Goal: Task Accomplishment & Management: Manage account settings

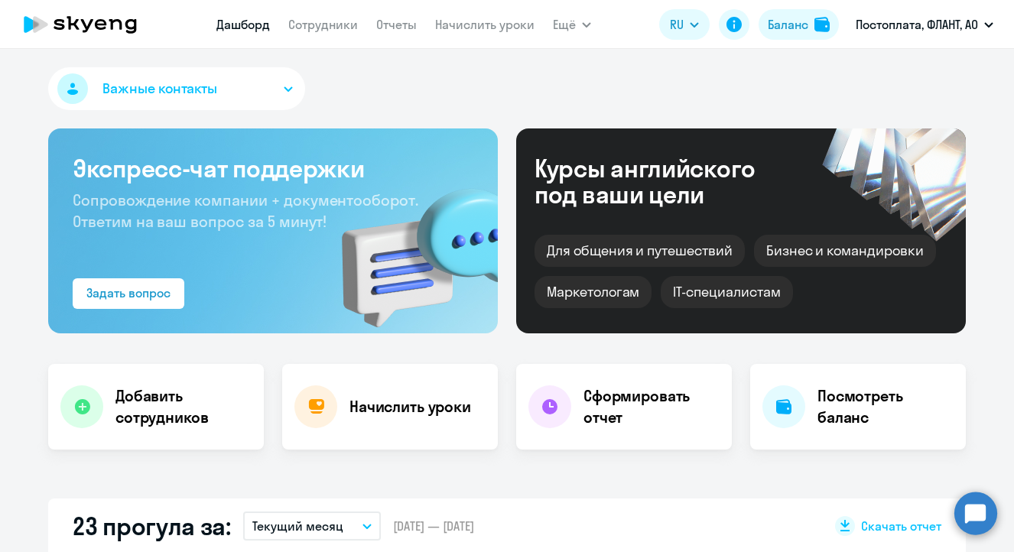
click at [323, 34] on nav "Дашборд Сотрудники Отчеты Начислить уроки" at bounding box center [375, 24] width 318 height 31
click at [325, 30] on link "Сотрудники" at bounding box center [323, 24] width 70 height 15
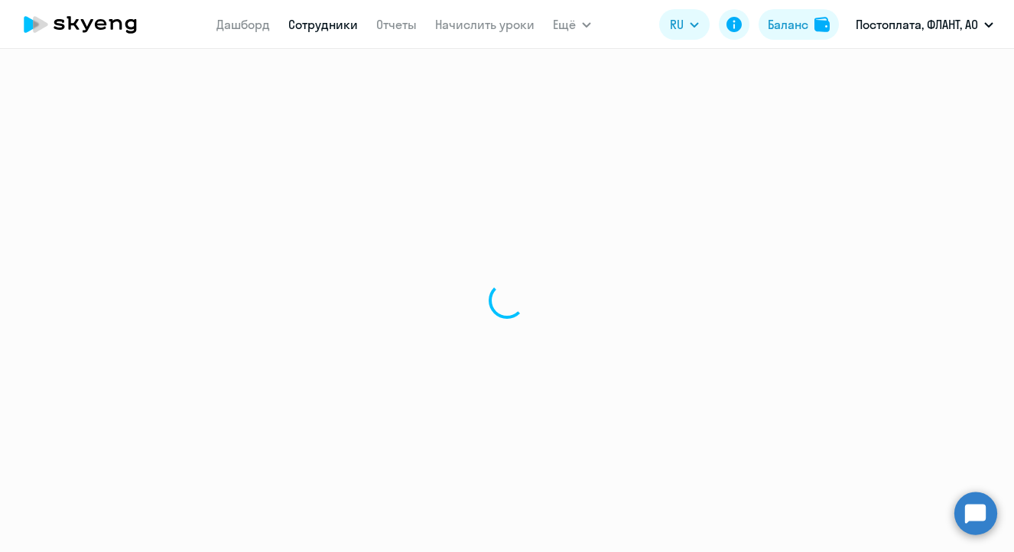
select select "30"
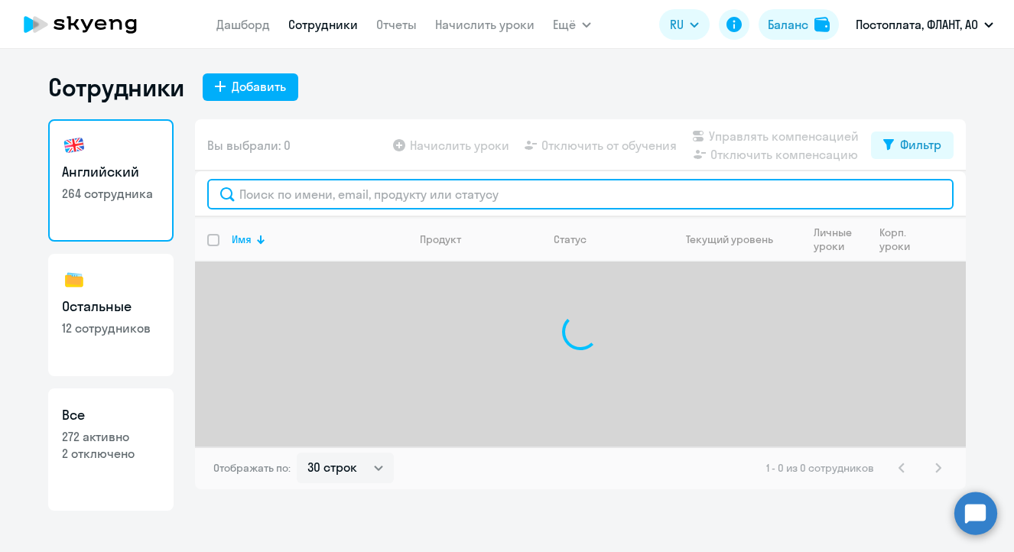
click at [336, 199] on input "text" at bounding box center [580, 194] width 746 height 31
type input "r"
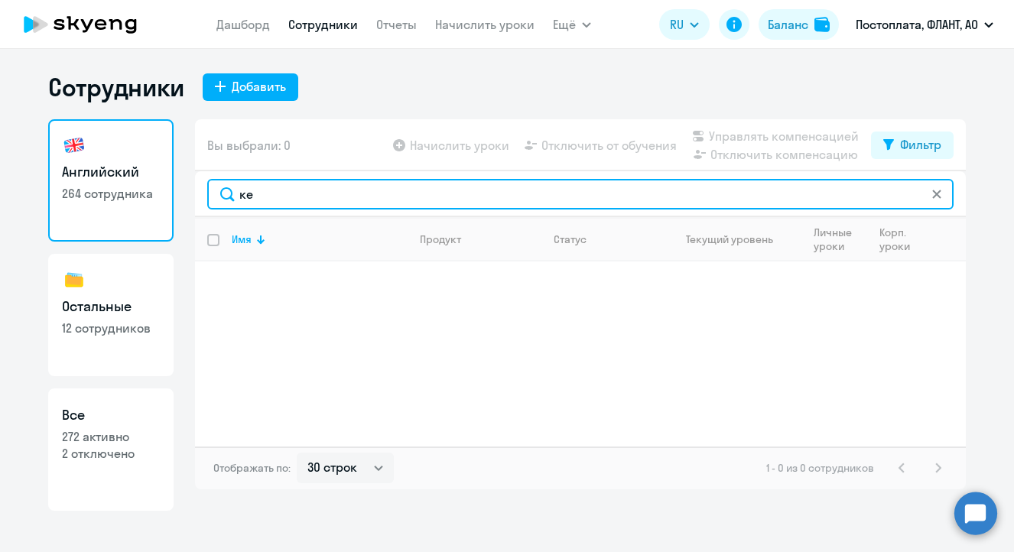
type input "к"
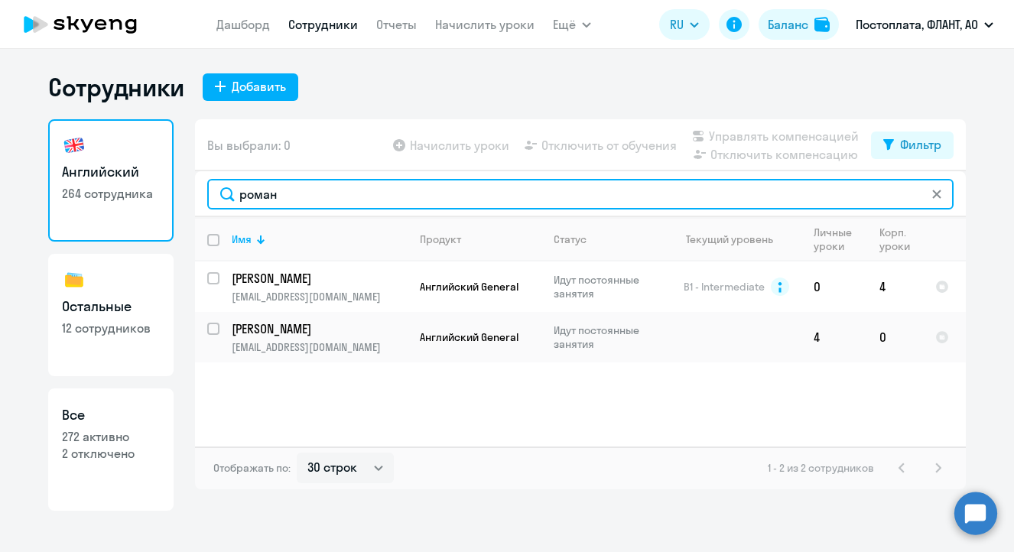
type input "роман"
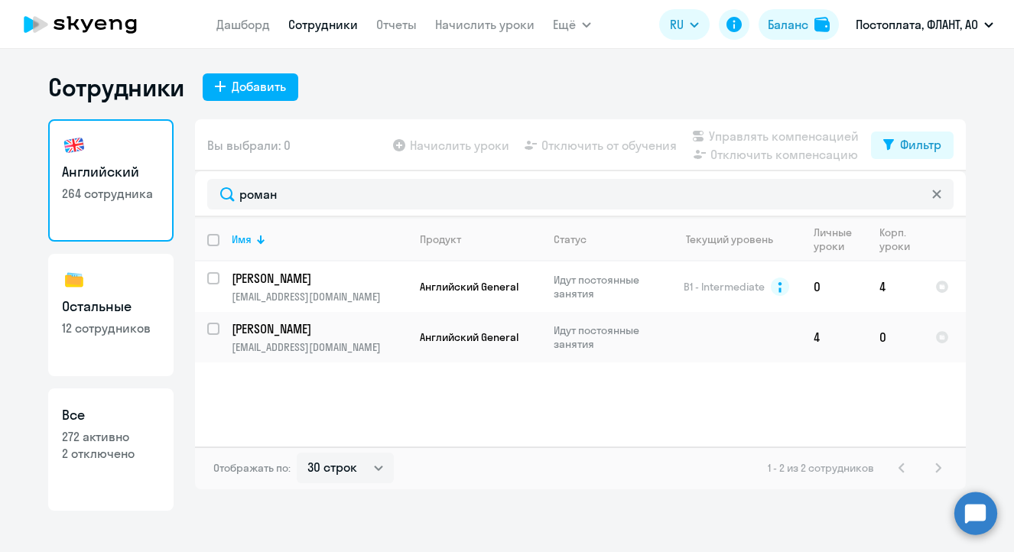
click at [129, 307] on h3 "Остальные" at bounding box center [111, 307] width 98 height 20
select select "30"
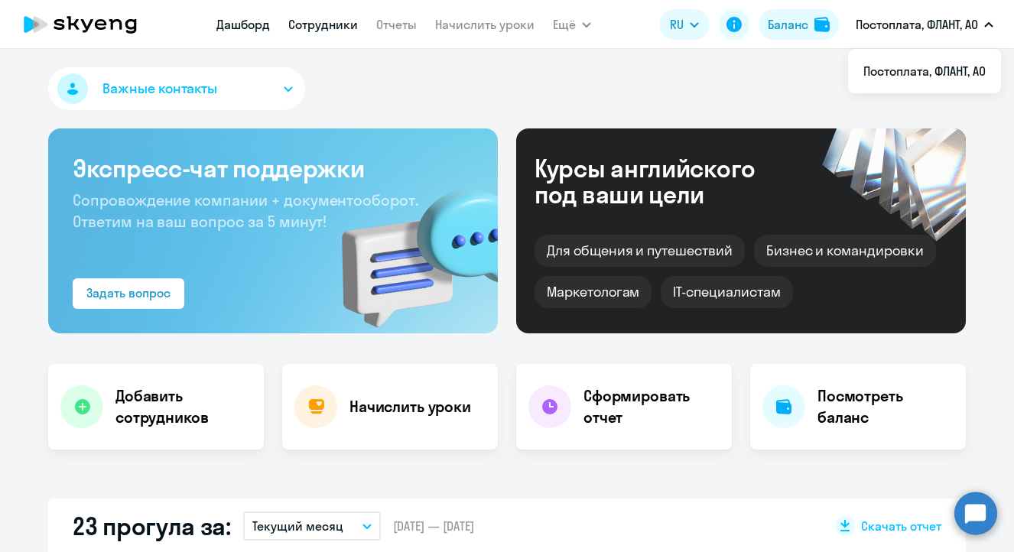
click at [309, 28] on link "Сотрудники" at bounding box center [323, 24] width 70 height 15
select select "30"
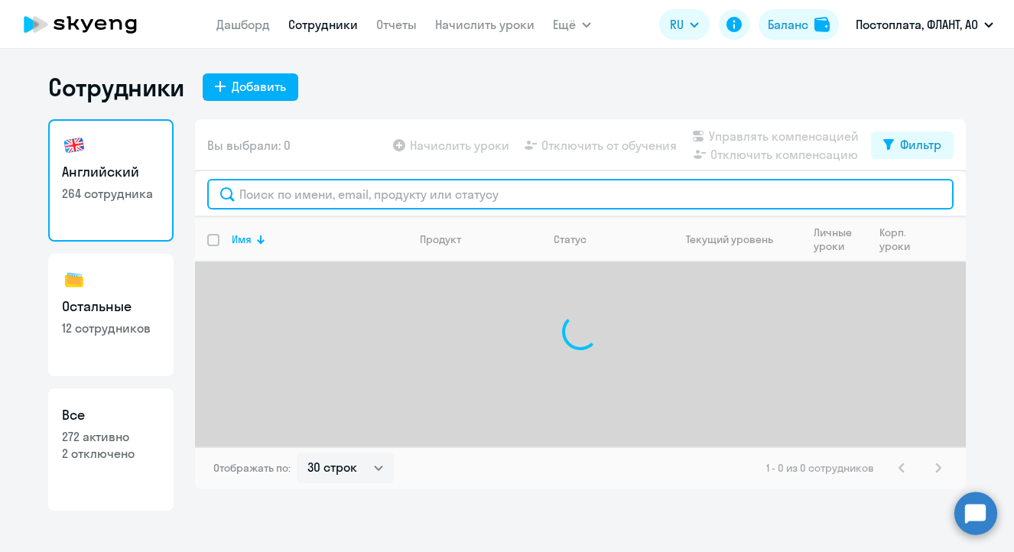
click at [320, 196] on input "text" at bounding box center [580, 194] width 746 height 31
type input "g"
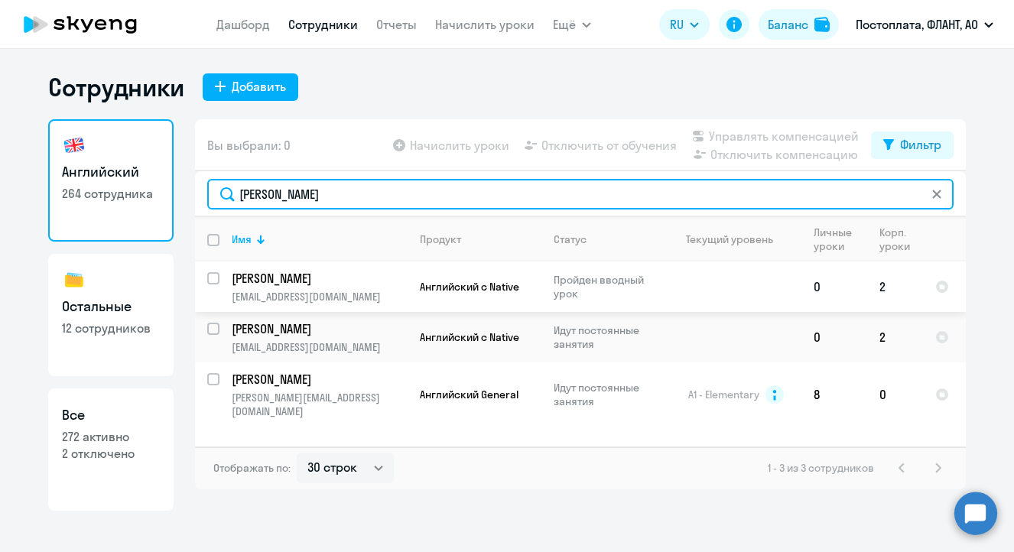
type input "[PERSON_NAME]"
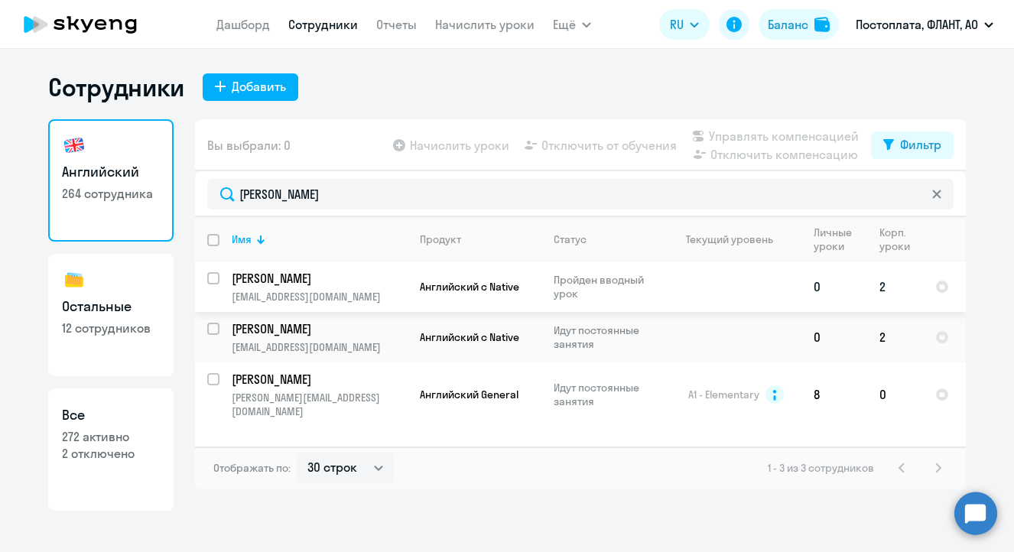
click at [212, 279] on input "select row 1444132" at bounding box center [222, 287] width 31 height 31
checkbox input "true"
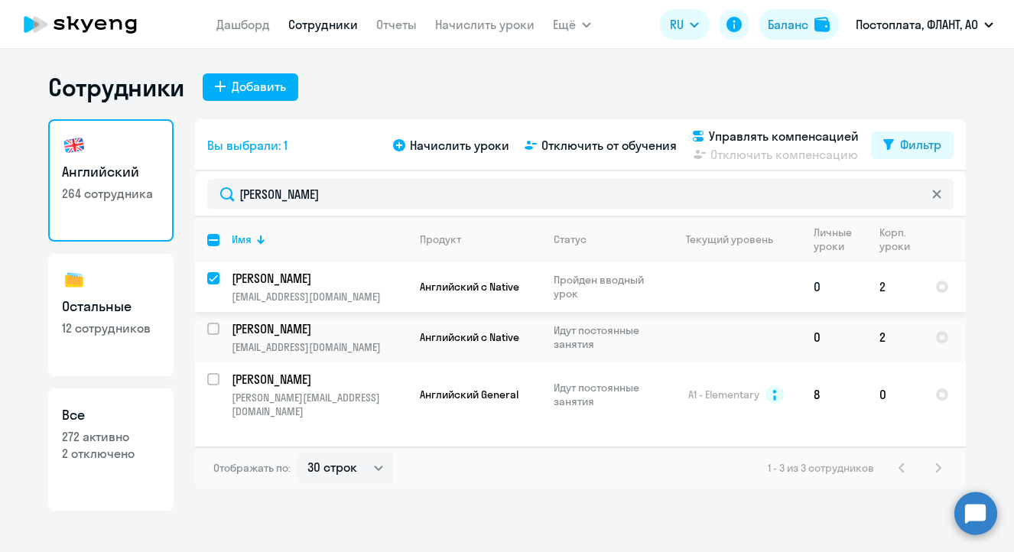
click at [269, 280] on p "[PERSON_NAME]" at bounding box center [318, 278] width 173 height 17
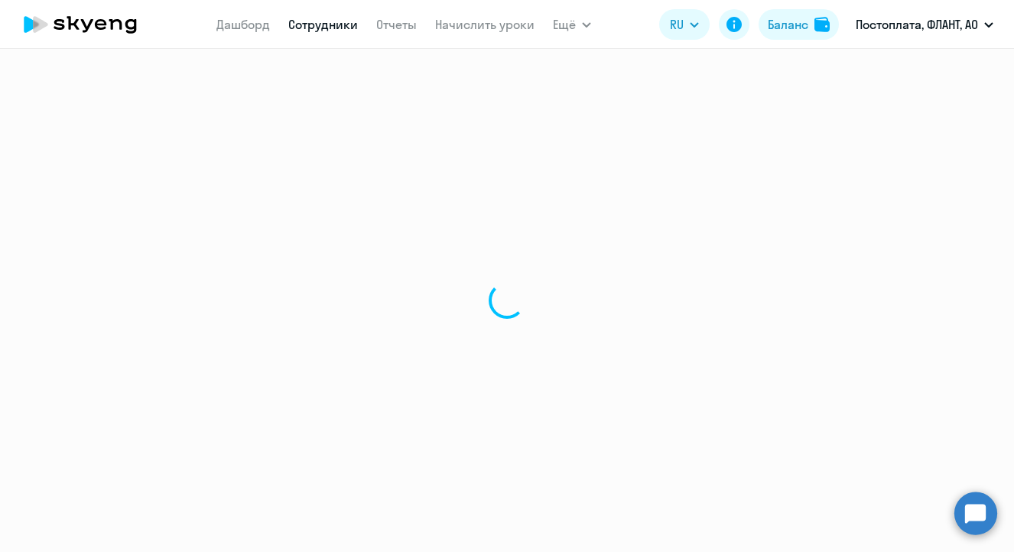
select select "english"
select select "30"
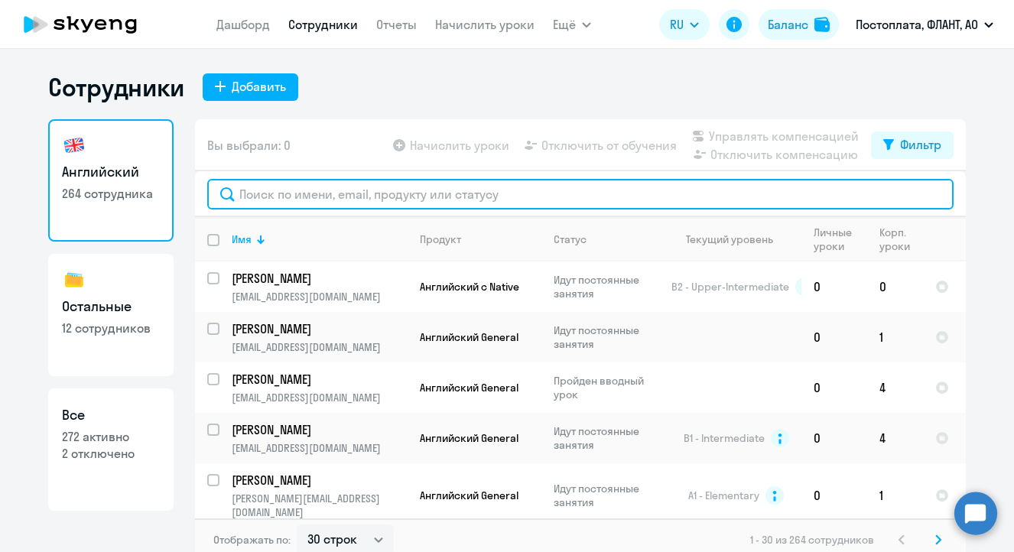
click at [456, 196] on input "text" at bounding box center [580, 194] width 746 height 31
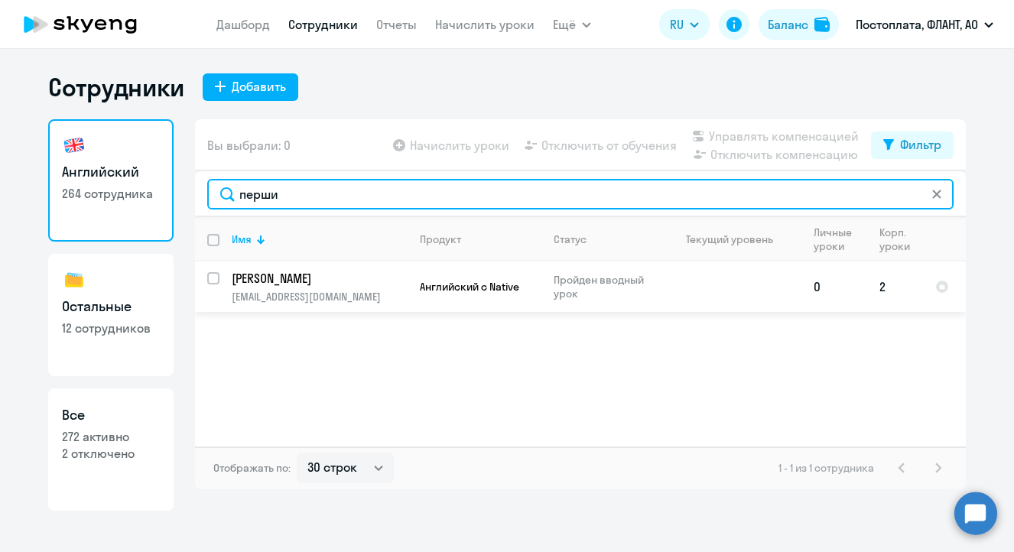
type input "перши"
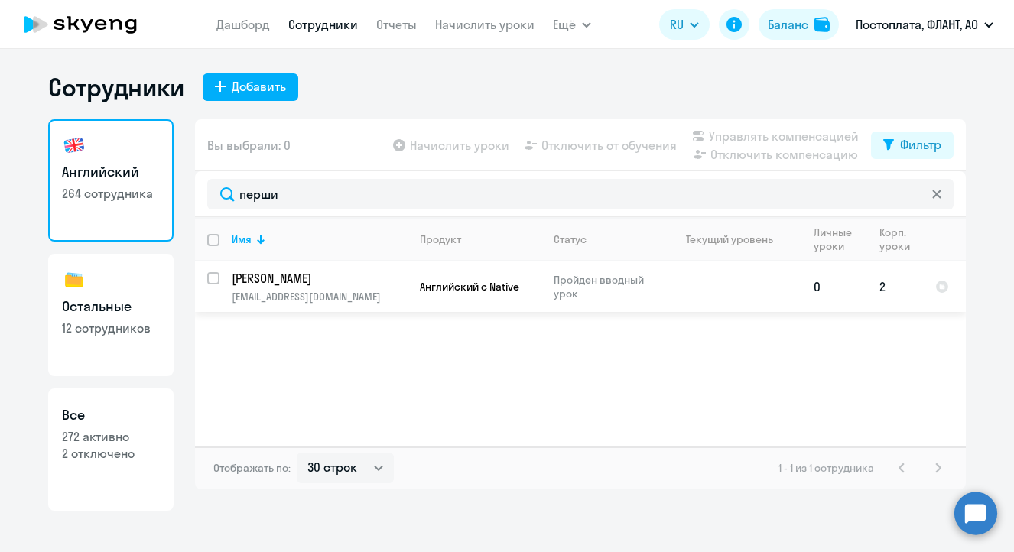
click at [212, 276] on input "select row 1444132" at bounding box center [222, 287] width 31 height 31
checkbox input "true"
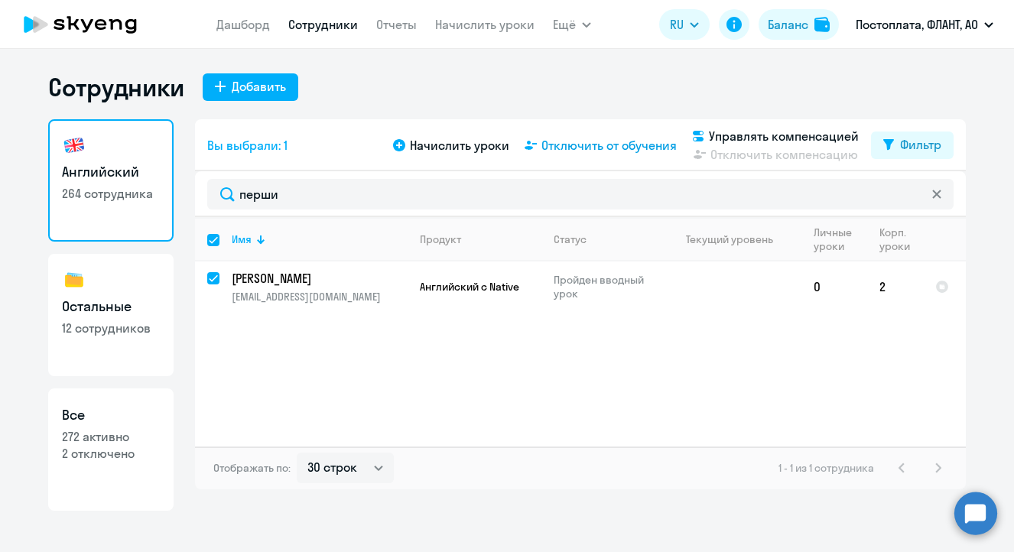
click at [589, 145] on span "Отключить от обучения" at bounding box center [608, 145] width 135 height 18
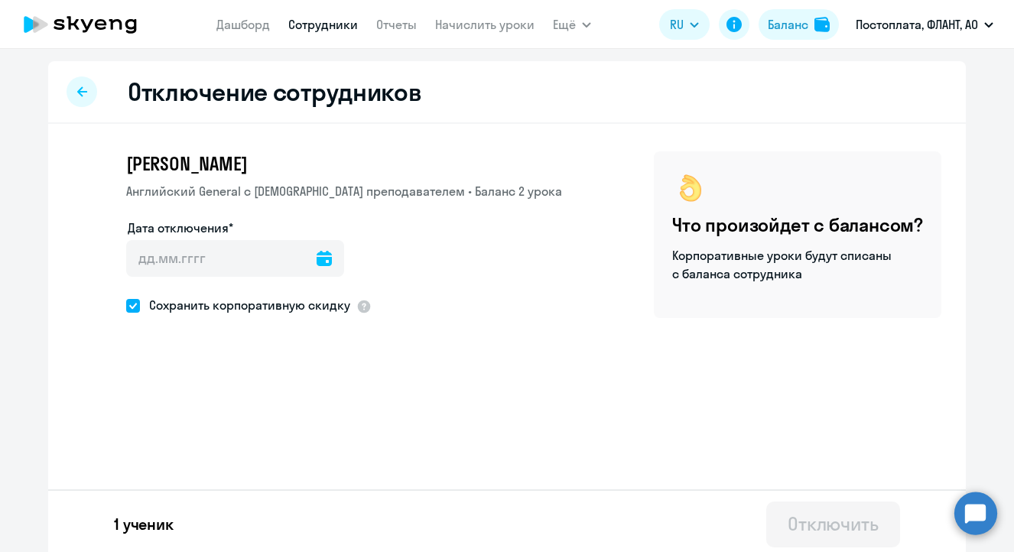
click at [327, 261] on icon at bounding box center [323, 258] width 15 height 15
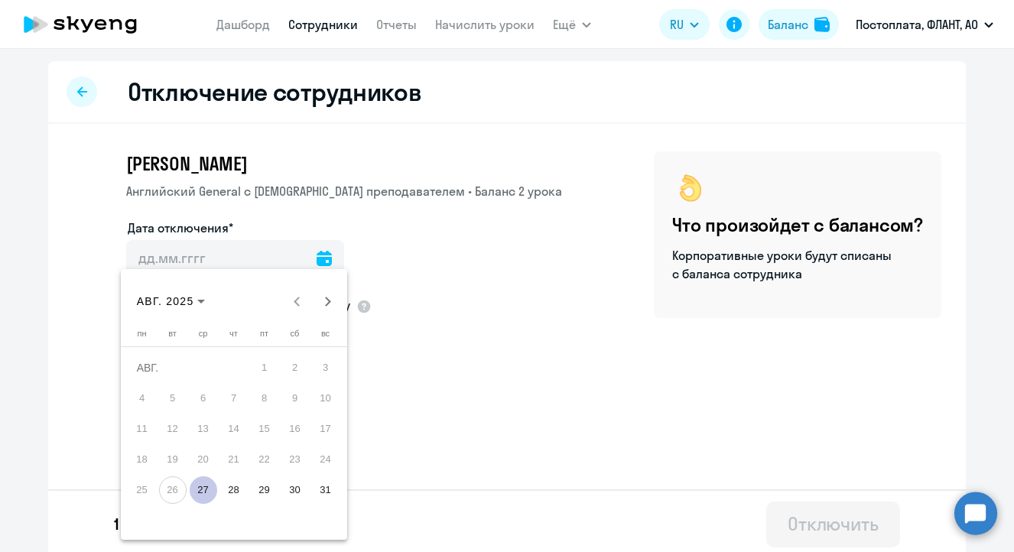
click at [294, 492] on span "30" at bounding box center [295, 490] width 28 height 28
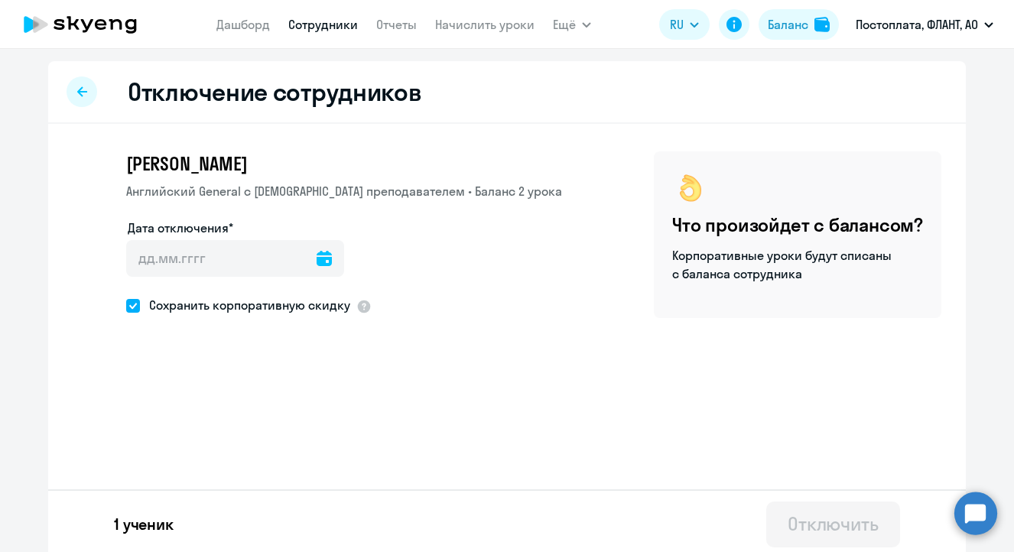
type input "[DATE]"
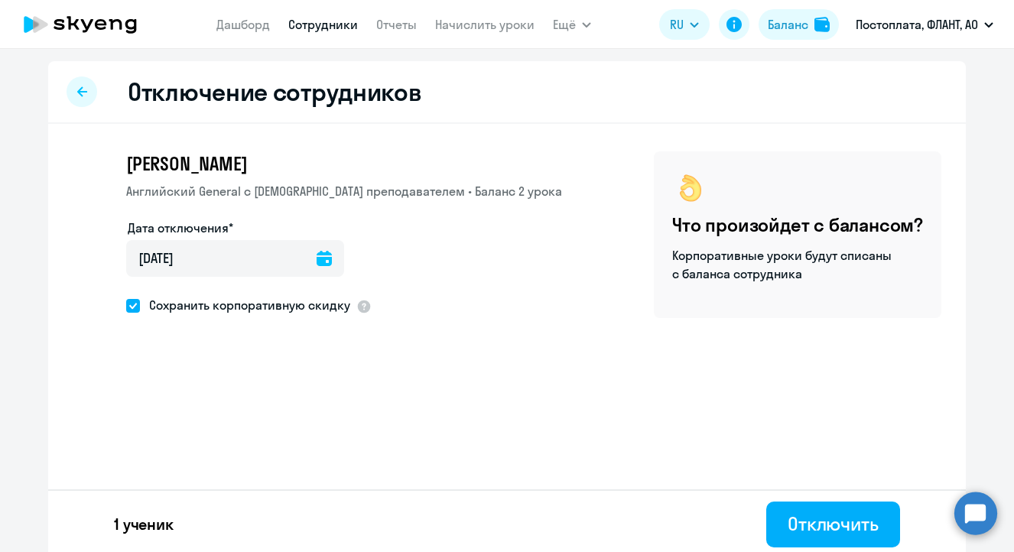
click at [321, 255] on icon at bounding box center [323, 258] width 15 height 15
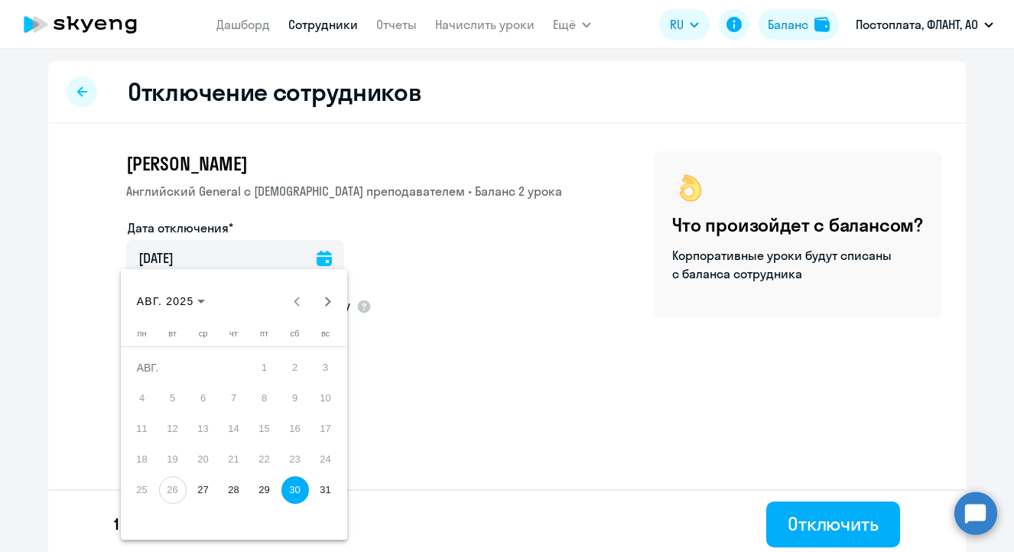
click at [265, 486] on span "29" at bounding box center [265, 490] width 28 height 28
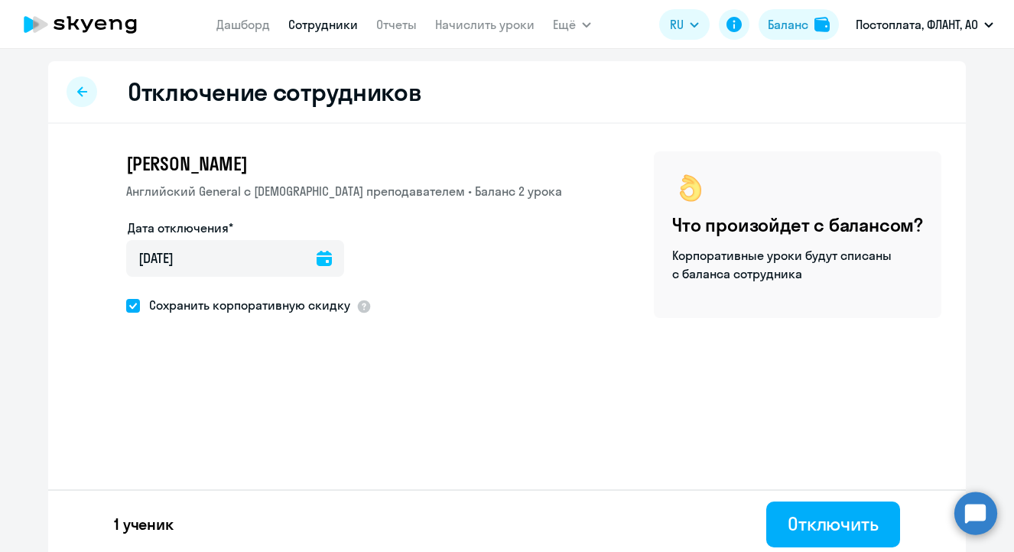
type input "[DATE]"
click at [320, 261] on icon at bounding box center [323, 258] width 15 height 15
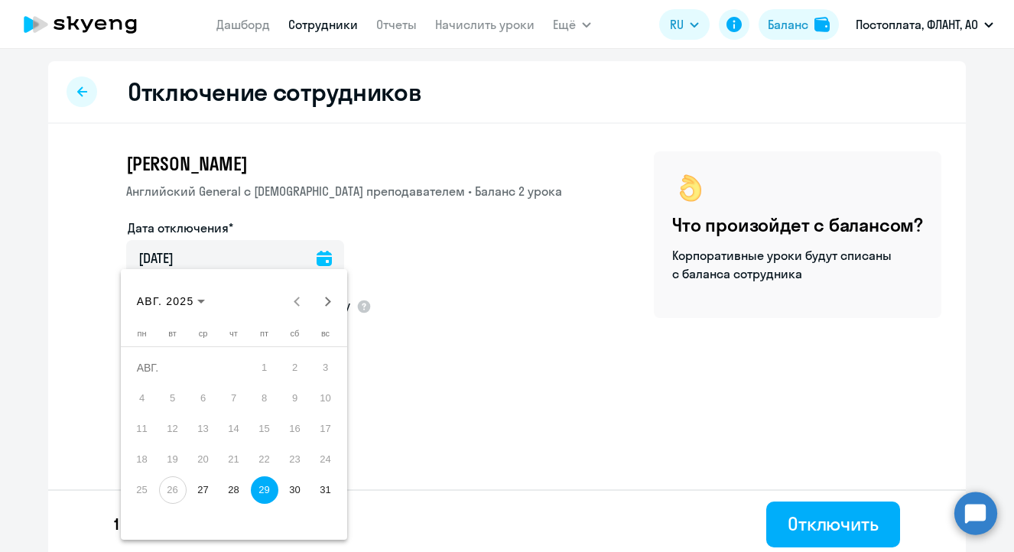
click at [287, 495] on span "30" at bounding box center [295, 490] width 28 height 28
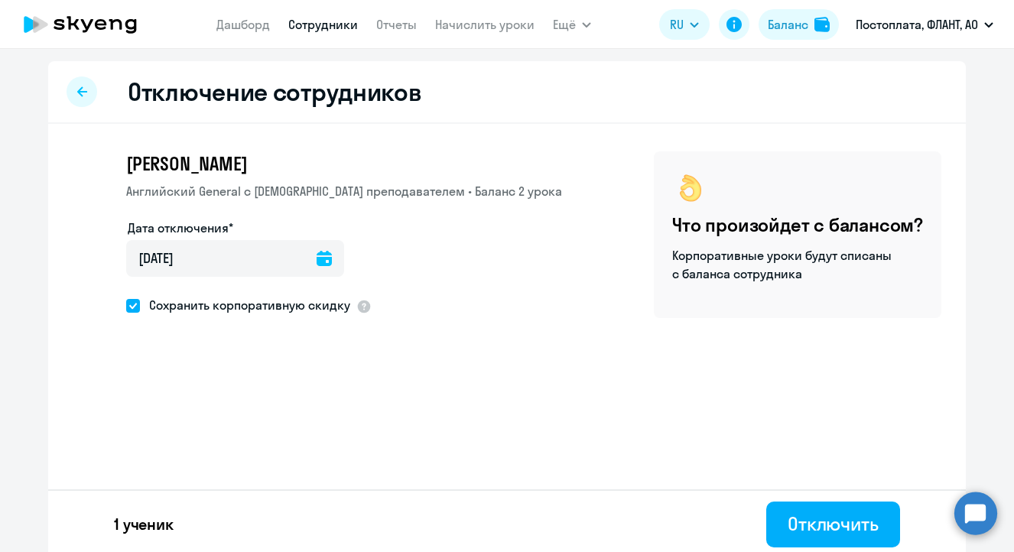
type input "[DATE]"
click at [809, 524] on div "Отключить" at bounding box center [832, 523] width 91 height 24
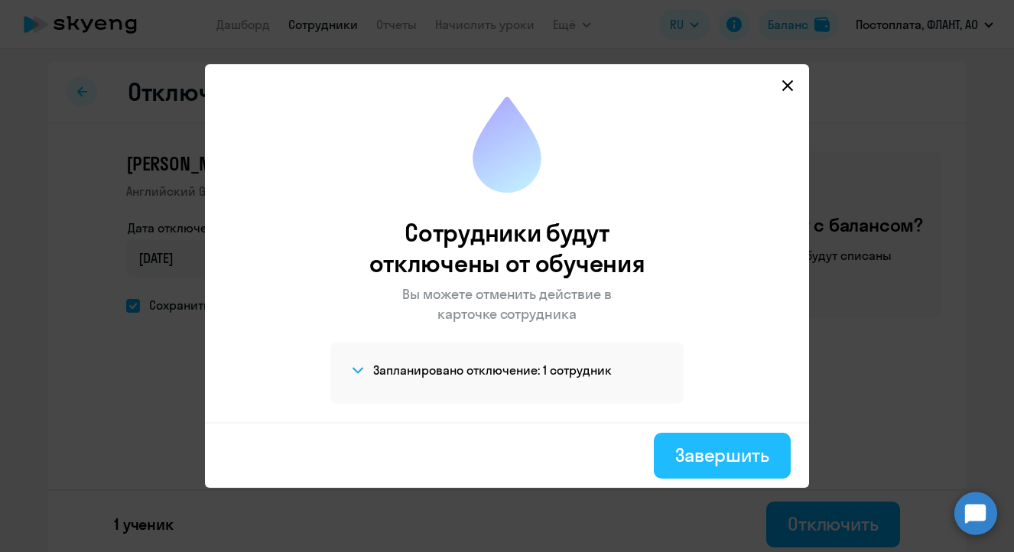
click at [709, 465] on div "Завершить" at bounding box center [722, 455] width 94 height 24
select select "30"
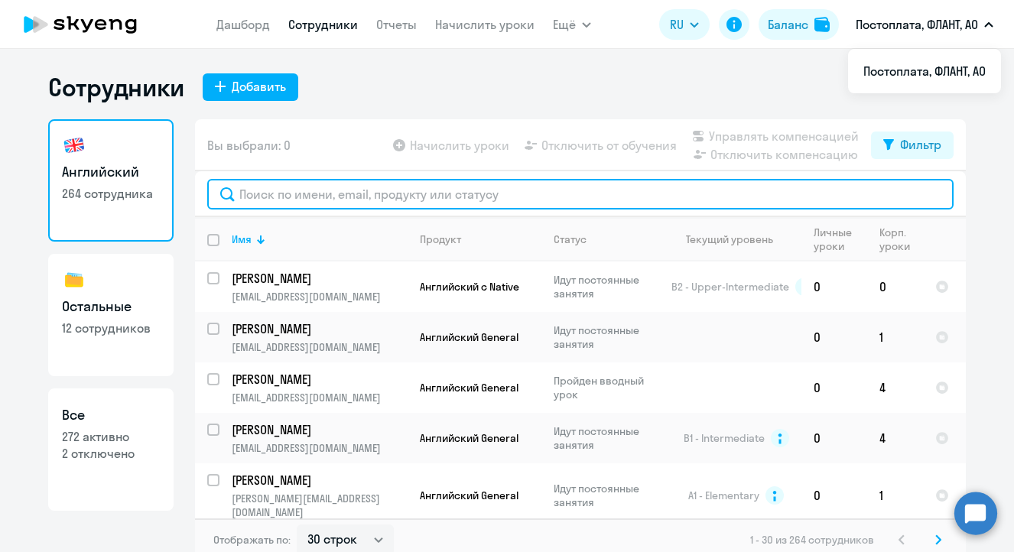
click at [424, 189] on input "text" at bounding box center [580, 194] width 746 height 31
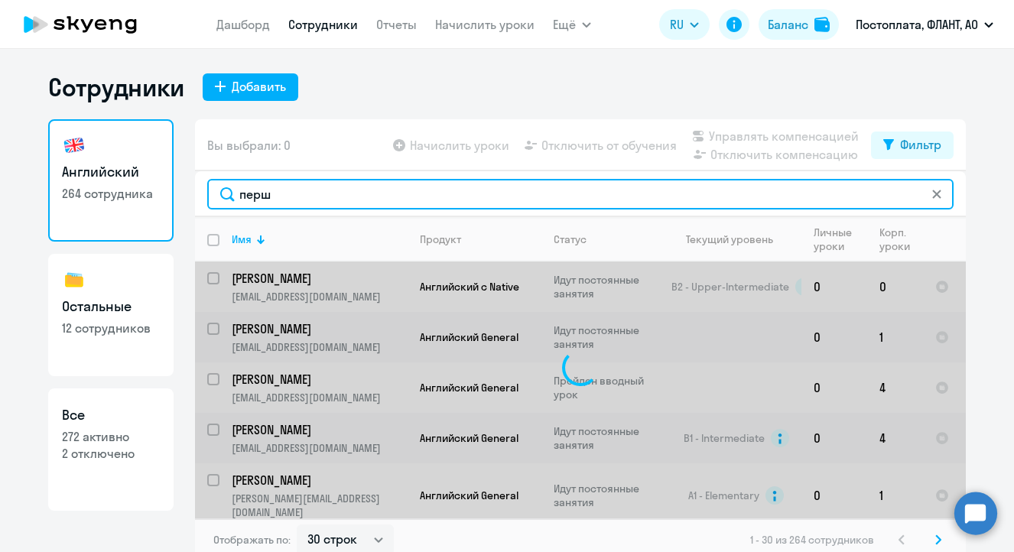
type input "перши"
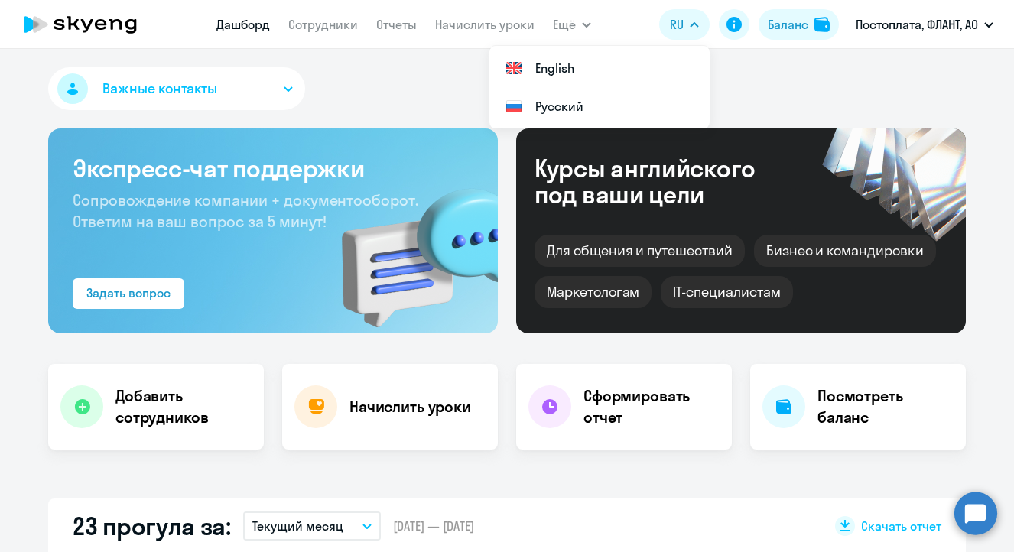
select select "30"
click at [313, 20] on link "Сотрудники" at bounding box center [323, 24] width 70 height 15
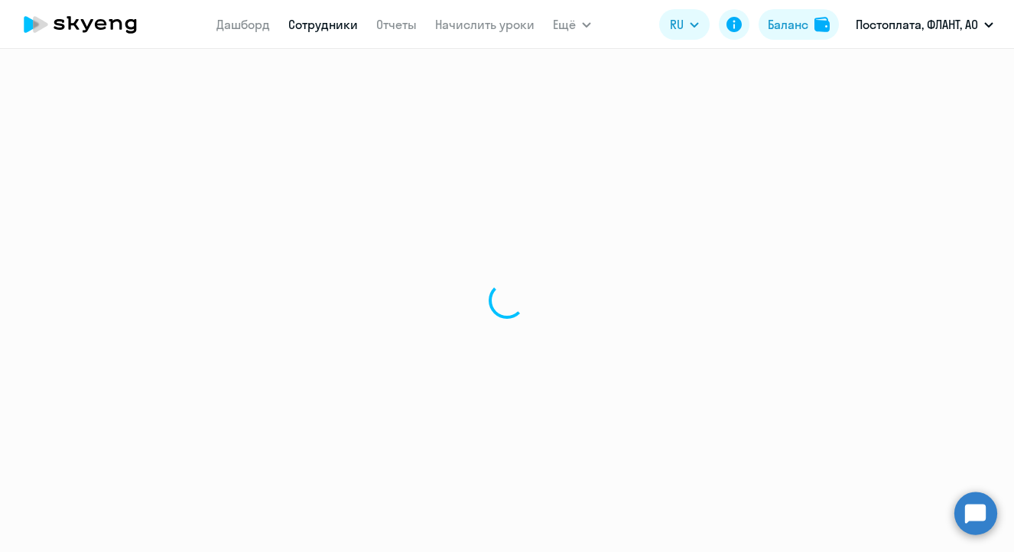
select select "30"
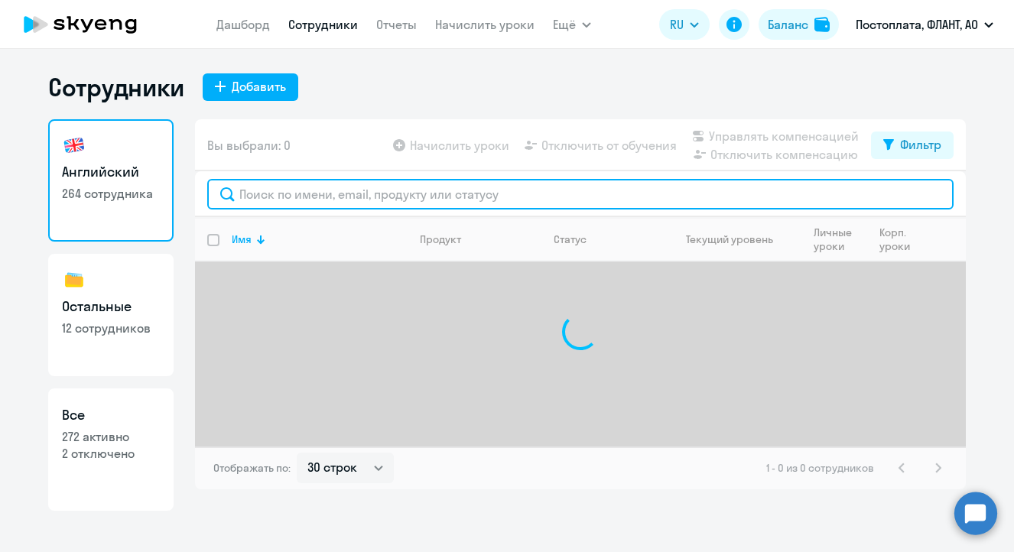
click at [294, 200] on input "text" at bounding box center [580, 194] width 746 height 31
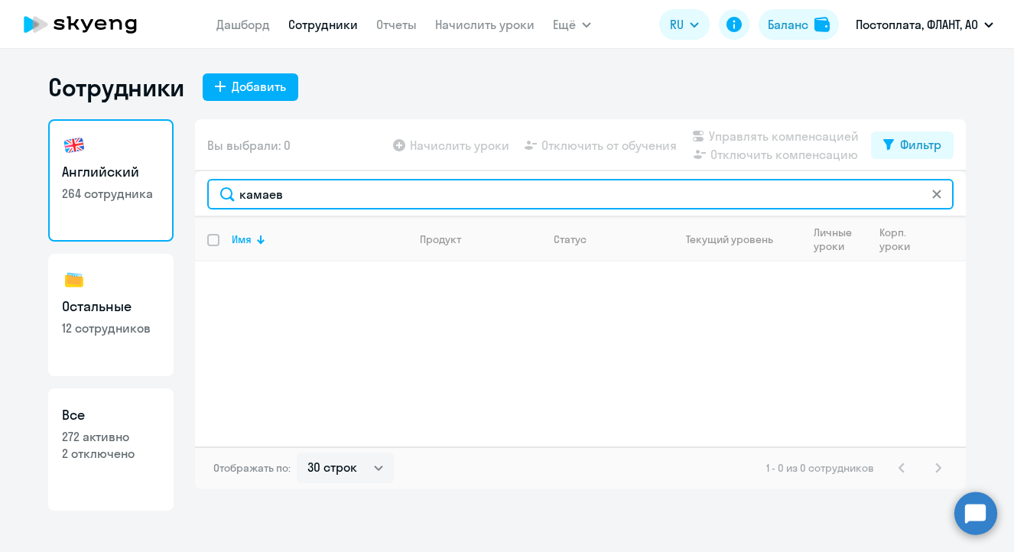
drag, startPoint x: 284, startPoint y: 196, endPoint x: 157, endPoint y: 190, distance: 127.8
click at [157, 190] on div "Английский 264 сотрудника Остальные 12 сотрудников Все 272 активно 2 отключено …" at bounding box center [506, 314] width 917 height 391
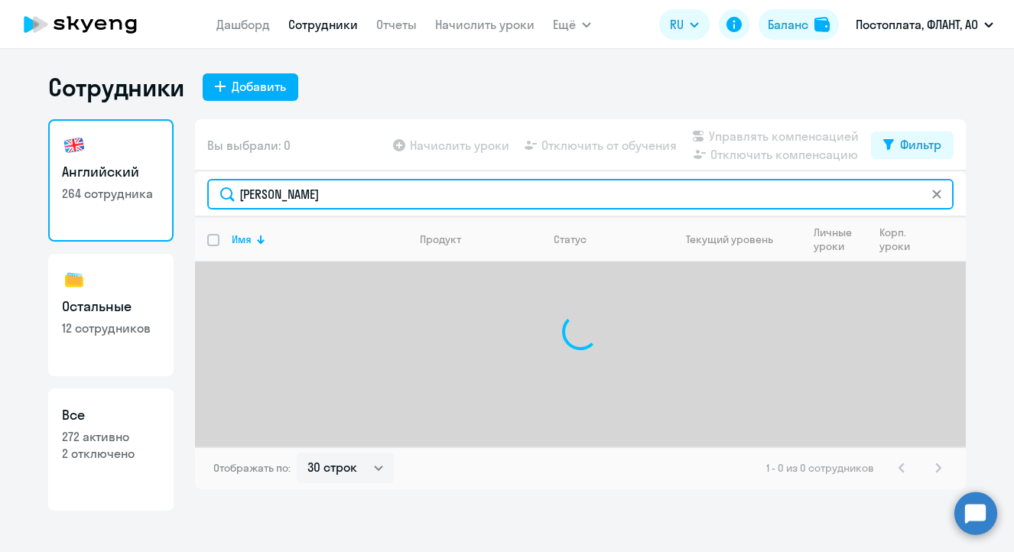
type input "тимур"
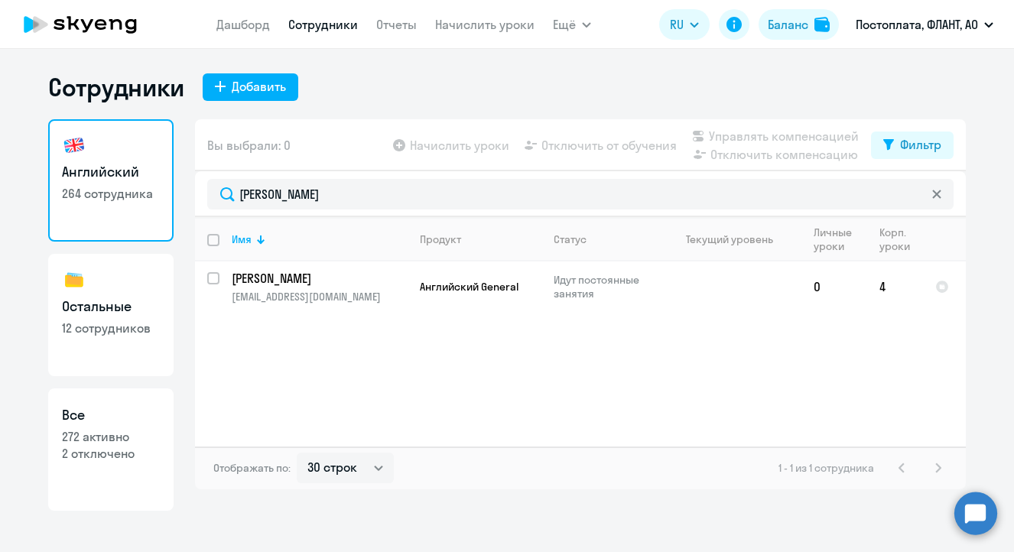
click at [141, 287] on link "Остальные 12 сотрудников" at bounding box center [110, 315] width 125 height 122
select select "30"
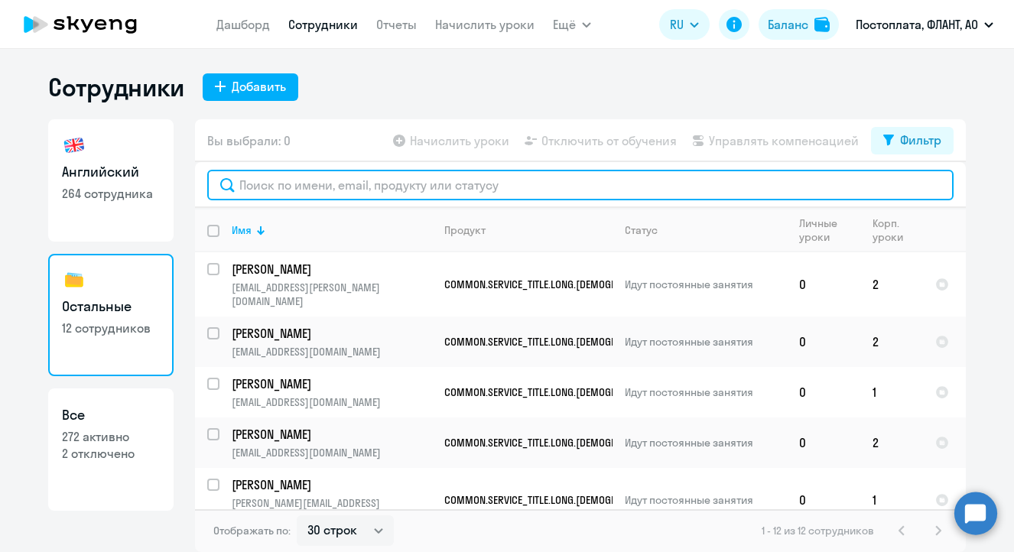
click at [318, 185] on input "text" at bounding box center [580, 185] width 746 height 31
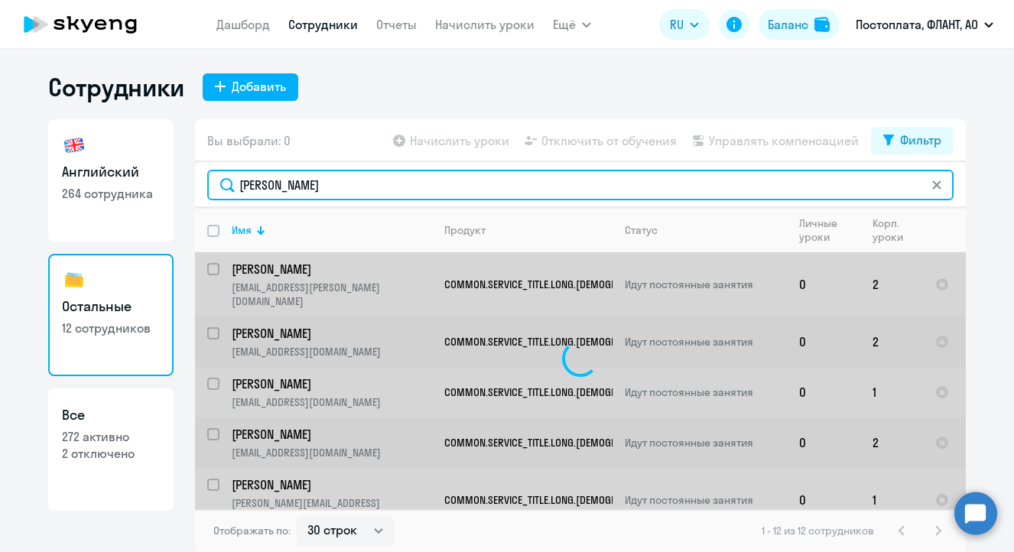
type input "тимур"
